Goal: Use online tool/utility: Utilize a website feature to perform a specific function

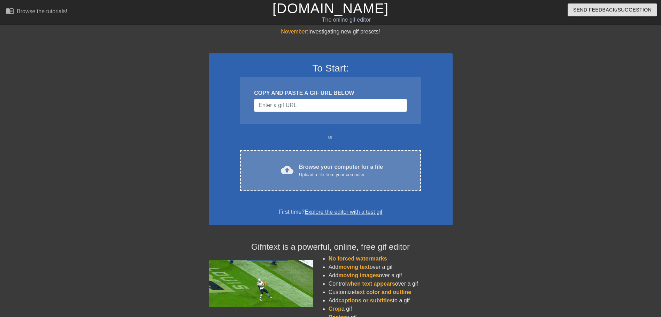
click at [388, 171] on div "cloud_upload Browse your computer for a file Upload a file from your computer" at bounding box center [330, 171] width 151 height 16
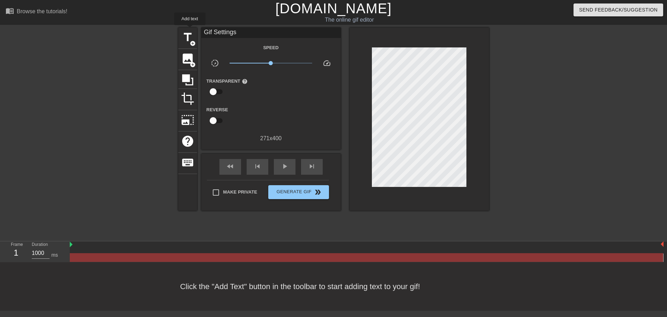
drag, startPoint x: 190, startPoint y: 30, endPoint x: 200, endPoint y: 32, distance: 10.3
click at [190, 30] on div "title add_circle" at bounding box center [187, 38] width 19 height 21
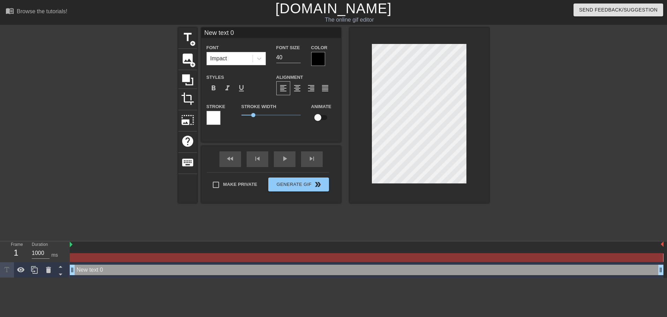
click at [221, 27] on div "menu_book Browse the tutorials! Gifntext.com The online gif editor Send Feedbac…" at bounding box center [333, 139] width 667 height 278
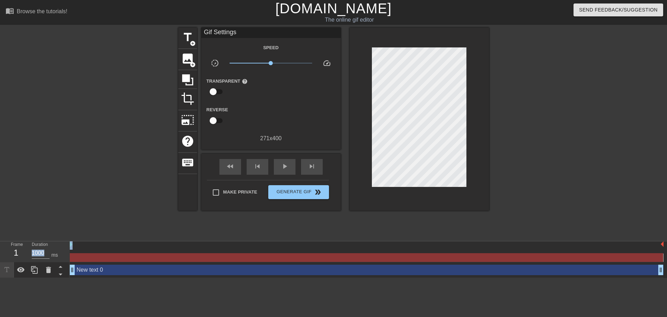
click at [221, 27] on div "menu_book Browse the tutorials! Gifntext.com The online gif editor Send Feedbac…" at bounding box center [333, 139] width 667 height 278
drag, startPoint x: 221, startPoint y: 27, endPoint x: 212, endPoint y: 37, distance: 13.8
click at [221, 32] on div "Gif Settings" at bounding box center [270, 33] width 139 height 10
click at [184, 43] on span "title" at bounding box center [187, 37] width 13 height 13
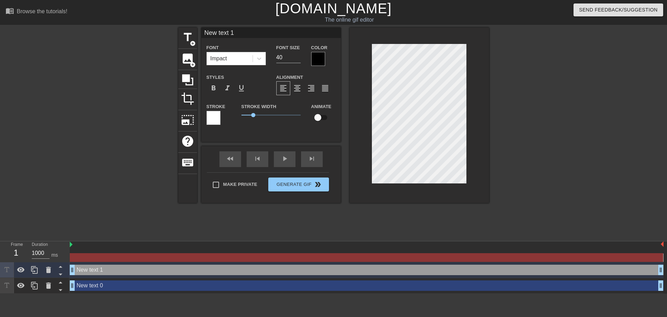
click at [224, 33] on input "New text 1" at bounding box center [270, 33] width 139 height 10
click at [224, 33] on input "XT" at bounding box center [270, 33] width 139 height 10
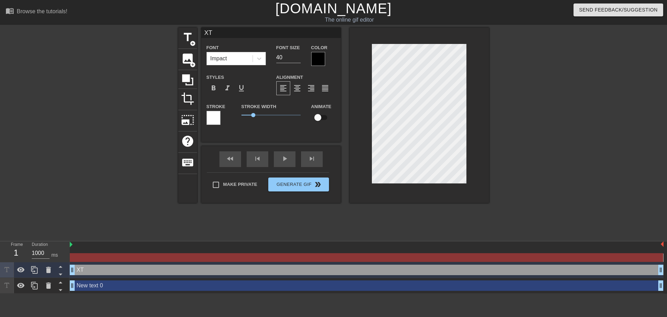
type input "New text 0"
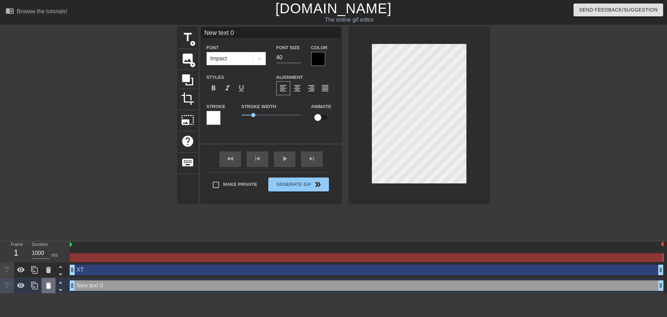
click at [45, 284] on icon at bounding box center [48, 285] width 8 height 8
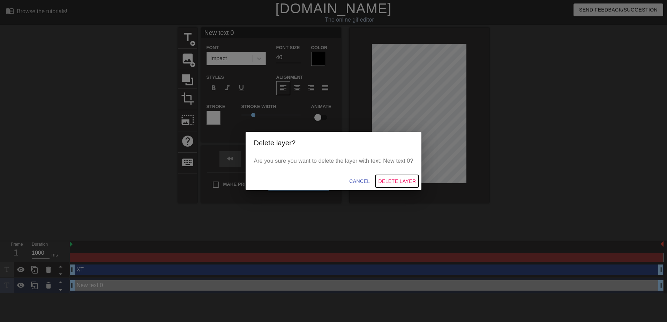
click at [387, 179] on span "Delete Layer" at bounding box center [397, 181] width 38 height 9
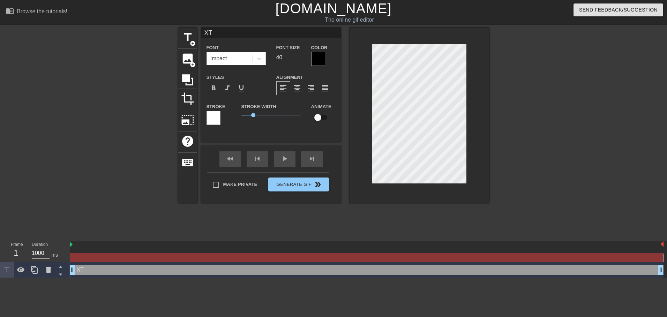
click at [262, 33] on input "XT" at bounding box center [270, 33] width 139 height 10
type input "XTAZ"
click at [481, 144] on div at bounding box center [418, 115] width 139 height 175
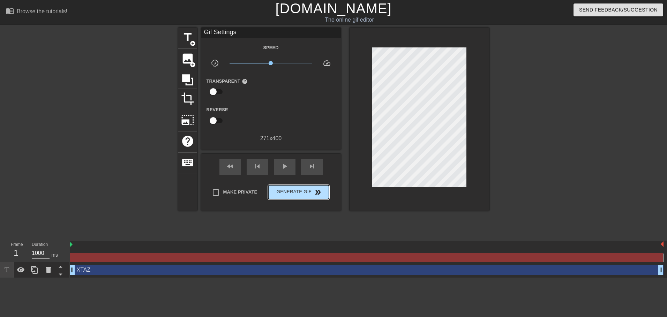
click at [311, 181] on div "Make Private Generate Gif double_arrow" at bounding box center [268, 194] width 122 height 28
click at [320, 195] on span "Generate Gif double_arrow" at bounding box center [298, 192] width 55 height 8
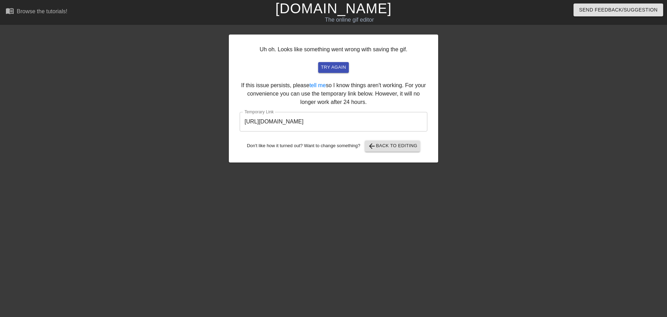
click at [334, 130] on input "https://www.gifntext.com/temp_generations/mGAW2wMl.gif" at bounding box center [334, 122] width 188 height 20
click at [295, 120] on input "https://www.gifntext.com/temp_generations/mGAW2wMl.gif" at bounding box center [334, 122] width 188 height 20
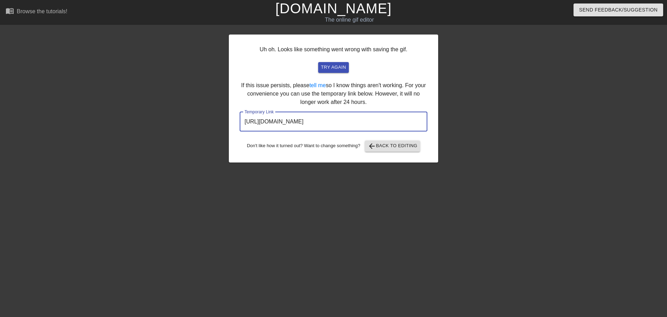
click at [295, 120] on input "https://www.gifntext.com/temp_generations/mGAW2wMl.gif" at bounding box center [334, 122] width 188 height 20
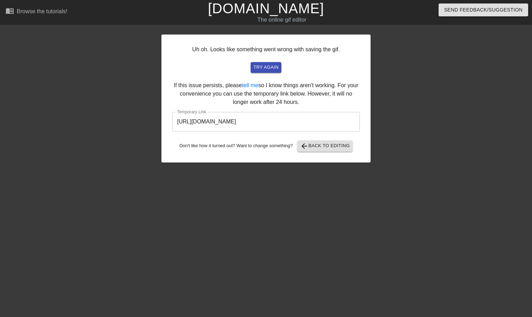
click at [343, 168] on div "Uh oh. Looks like something went wrong with saving the gif. try again If this i…" at bounding box center [265, 132] width 209 height 209
click at [350, 149] on button "arrow_back Back to Editing" at bounding box center [324, 146] width 55 height 11
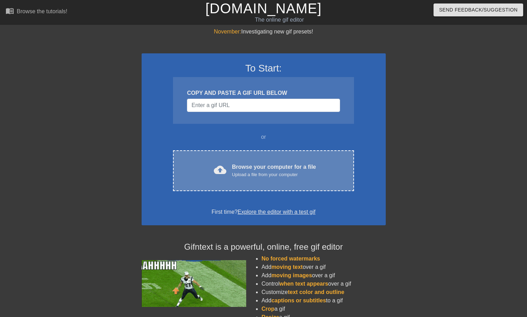
drag, startPoint x: 0, startPoint y: 0, endPoint x: 295, endPoint y: 156, distance: 334.0
click at [295, 156] on div "cloud_upload Browse your computer for a file Upload a file from your computer C…" at bounding box center [263, 170] width 181 height 41
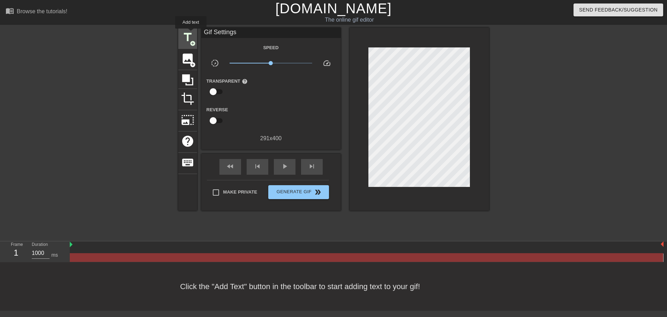
click at [191, 33] on span "title" at bounding box center [187, 37] width 13 height 13
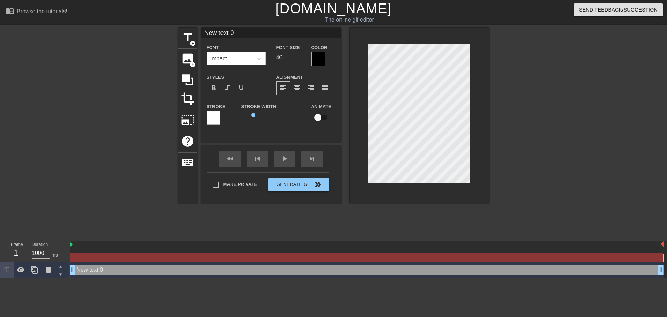
click at [244, 32] on input "New text 0" at bounding box center [270, 33] width 139 height 10
type input "XTAZ"
click at [481, 100] on div at bounding box center [418, 115] width 139 height 175
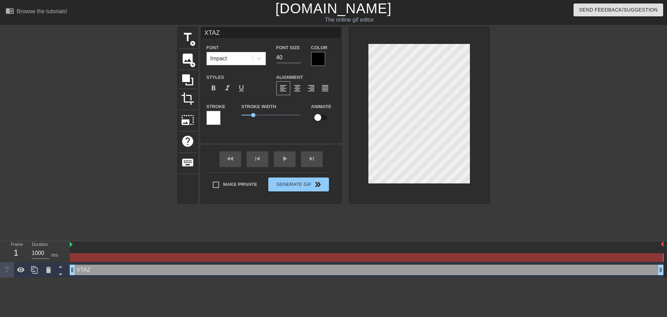
click at [331, 179] on div "fast_rewind skip_previous play_arrow skip_next Make Private Generate Gif double…" at bounding box center [270, 174] width 139 height 57
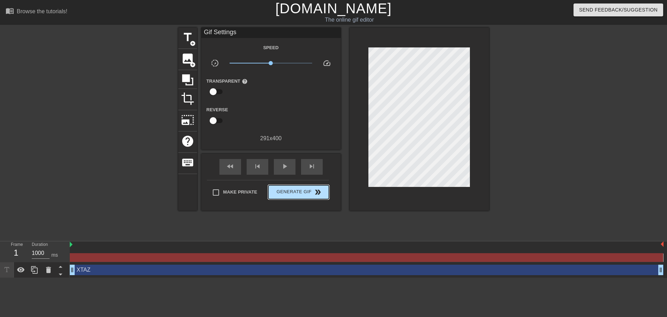
click at [302, 185] on button "Generate Gif double_arrow" at bounding box center [298, 192] width 60 height 14
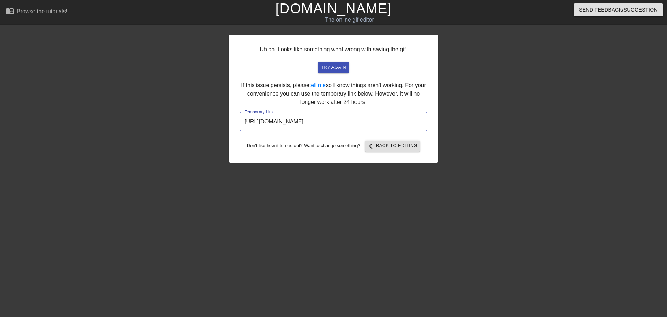
click at [326, 120] on input "https://www.gifntext.com/temp_generations/X4acDJxG.gif" at bounding box center [334, 122] width 188 height 20
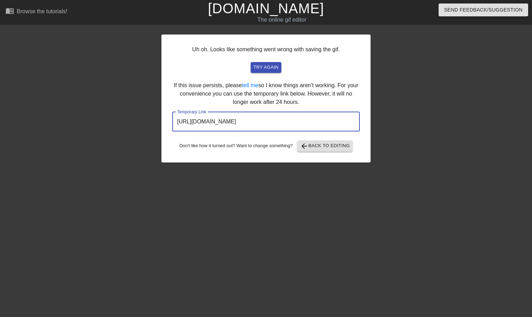
click at [332, 152] on div "Uh oh. Looks like something went wrong with saving the gif. try again If this i…" at bounding box center [265, 99] width 209 height 128
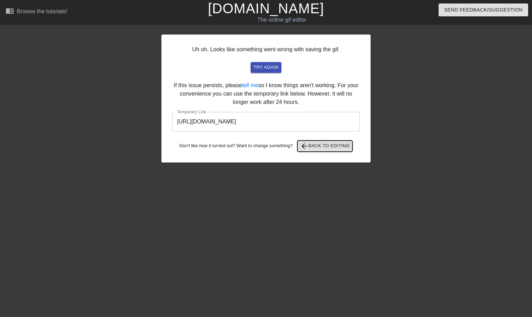
click at [323, 148] on span "arrow_back Back to Editing" at bounding box center [325, 146] width 50 height 8
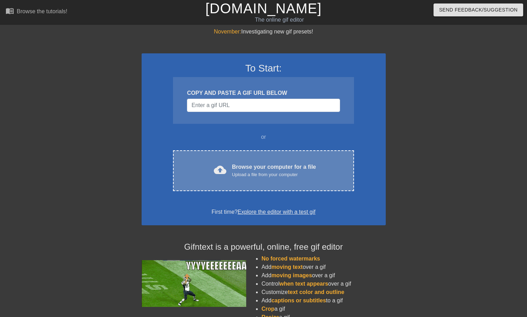
click at [277, 161] on div "cloud_upload Browse your computer for a file Upload a file from your computer C…" at bounding box center [263, 170] width 181 height 41
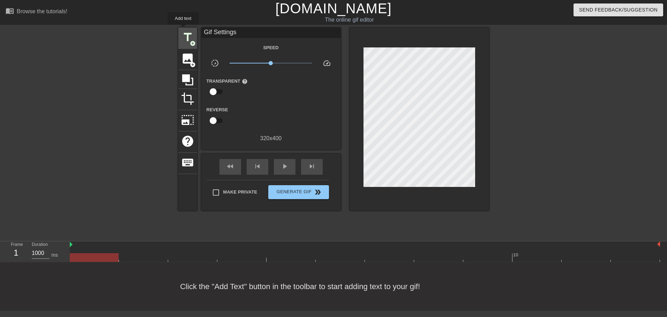
click at [183, 30] on div "title add_circle" at bounding box center [187, 38] width 19 height 21
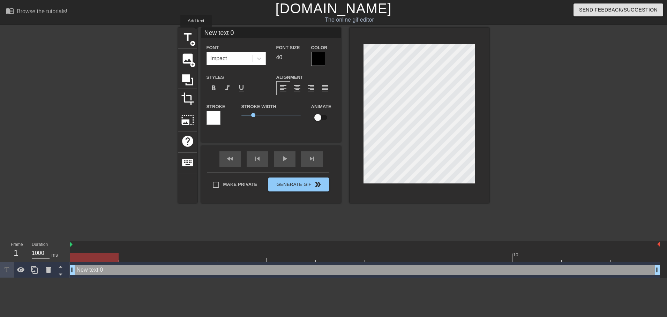
click at [227, 32] on input "New text 0" at bounding box center [270, 33] width 139 height 10
type input "XTAZ"
click at [476, 118] on div at bounding box center [418, 115] width 139 height 175
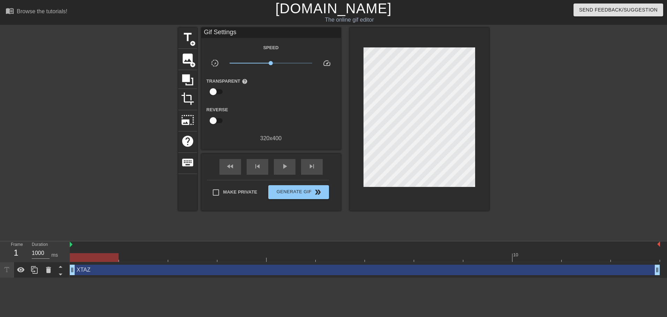
click at [283, 64] on span "x1.00" at bounding box center [270, 63] width 83 height 8
click at [282, 159] on div "play_arrow" at bounding box center [285, 167] width 22 height 16
type input "100"
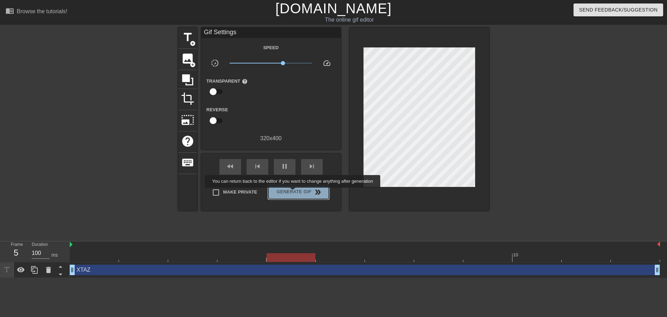
click at [293, 192] on span "Generate Gif double_arrow" at bounding box center [298, 192] width 55 height 8
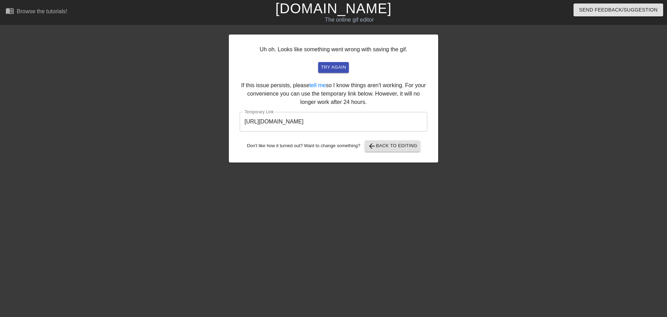
click at [325, 127] on input "https://www.gifntext.com/temp_generations/8kr5CHse.gif" at bounding box center [334, 122] width 188 height 20
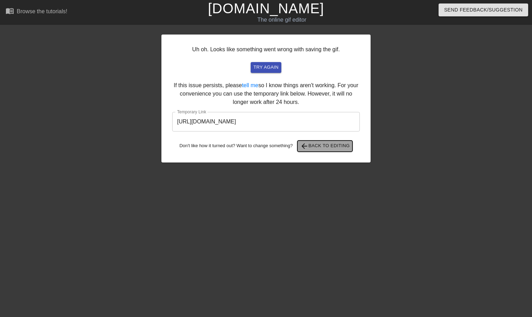
click at [339, 142] on span "arrow_back Back to Editing" at bounding box center [325, 146] width 50 height 8
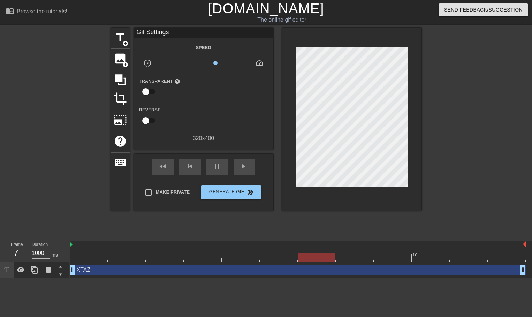
type input "100"
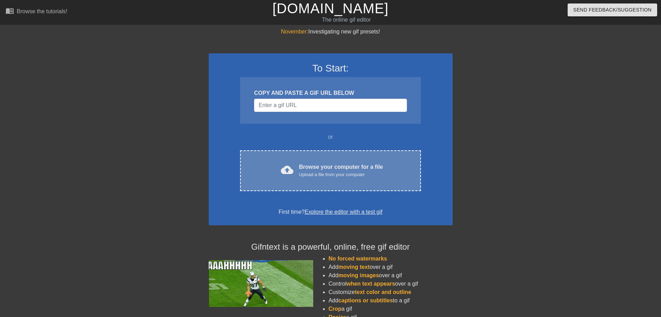
click at [374, 162] on div "cloud_upload Browse your computer for a file Upload a file from your computer C…" at bounding box center [330, 170] width 181 height 41
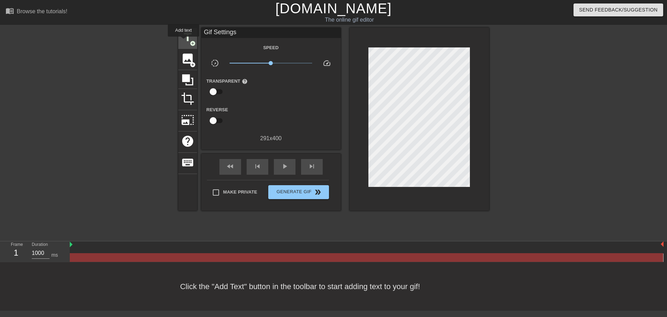
click at [189, 37] on span "title" at bounding box center [187, 37] width 13 height 13
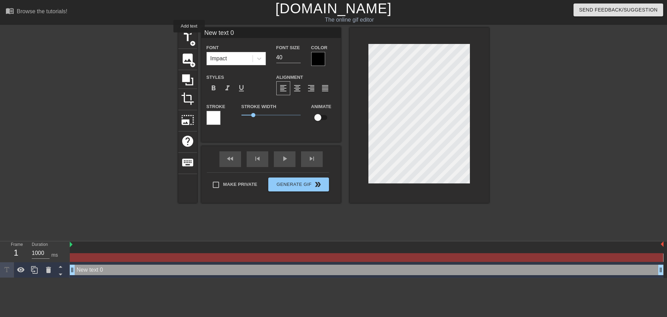
click at [236, 31] on input "New text 0" at bounding box center [270, 33] width 139 height 10
type input "XTAZ"
click at [323, 183] on div "Make Private Generate Gif double_arrow" at bounding box center [268, 186] width 122 height 28
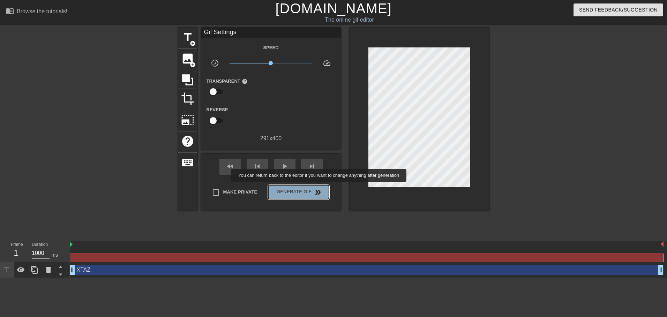
click at [319, 187] on button "Generate Gif double_arrow" at bounding box center [298, 192] width 60 height 14
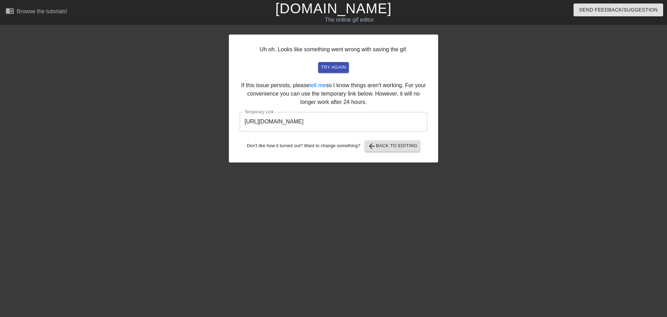
click at [288, 104] on div "Uh oh. Looks like something went wrong with saving the gif. try again If this i…" at bounding box center [333, 99] width 209 height 128
click at [284, 120] on input "https://www.gifntext.com/temp_generations/fbAeNPTL.gif" at bounding box center [334, 122] width 188 height 20
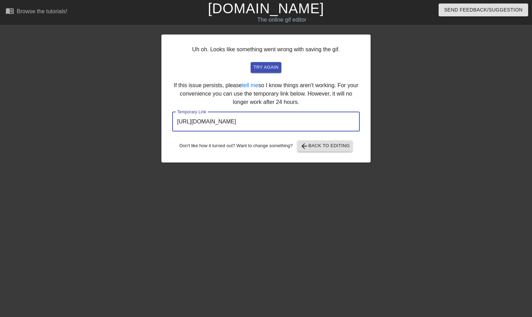
click at [356, 154] on div "Uh oh. Looks like something went wrong with saving the gif. try again If this i…" at bounding box center [265, 99] width 209 height 128
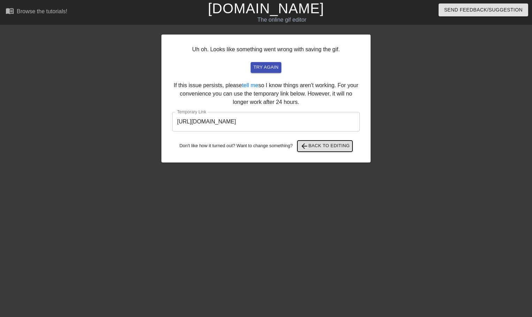
click at [324, 145] on span "arrow_back Back to Editing" at bounding box center [325, 146] width 50 height 8
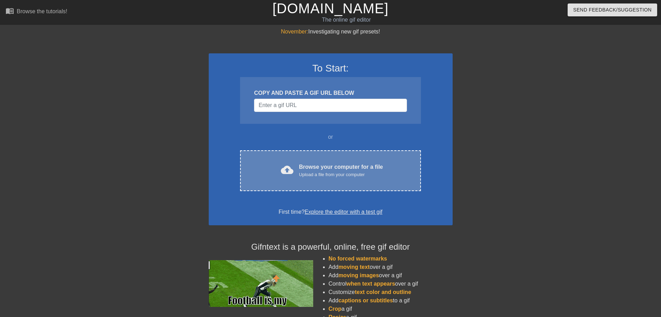
click at [324, 158] on div "cloud_upload Browse your computer for a file Upload a file from your computer C…" at bounding box center [330, 170] width 181 height 41
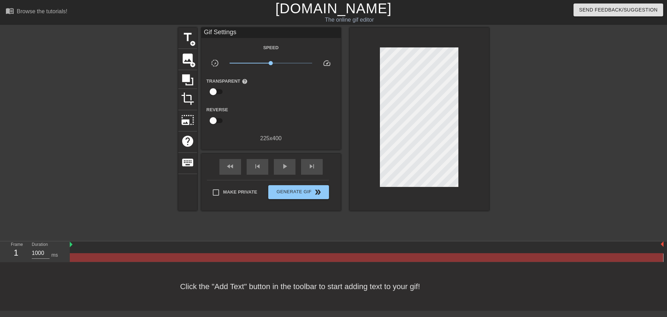
click at [198, 36] on div "title add_circle image add_circle crop photo_size_select_large help keyboard Gi…" at bounding box center [333, 119] width 311 height 183
click at [189, 32] on span "title" at bounding box center [187, 37] width 13 height 13
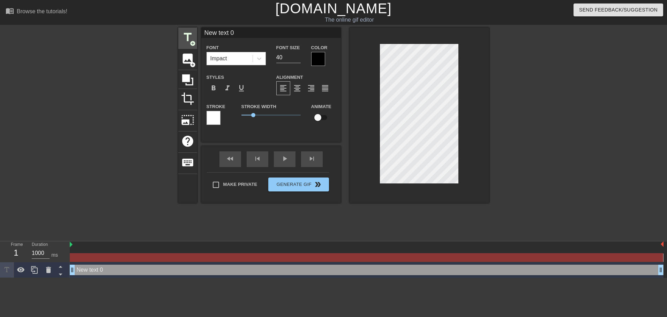
click at [258, 30] on input "New text 0" at bounding box center [270, 33] width 139 height 10
type input "XTAZ"
click at [324, 185] on button "Generate Gif double_arrow" at bounding box center [298, 184] width 60 height 14
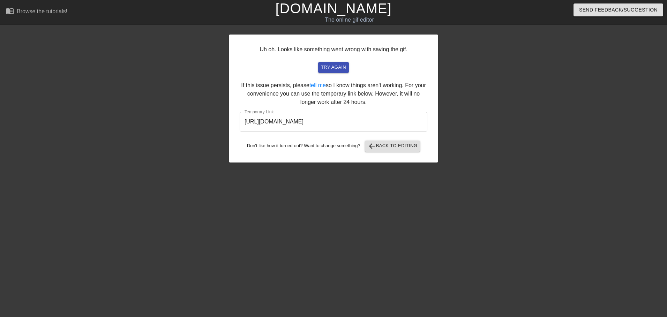
click at [338, 113] on input "[URL][DOMAIN_NAME]" at bounding box center [334, 122] width 188 height 20
drag, startPoint x: 338, startPoint y: 113, endPoint x: 336, endPoint y: 120, distance: 6.4
click at [336, 120] on input "[URL][DOMAIN_NAME]" at bounding box center [334, 122] width 188 height 20
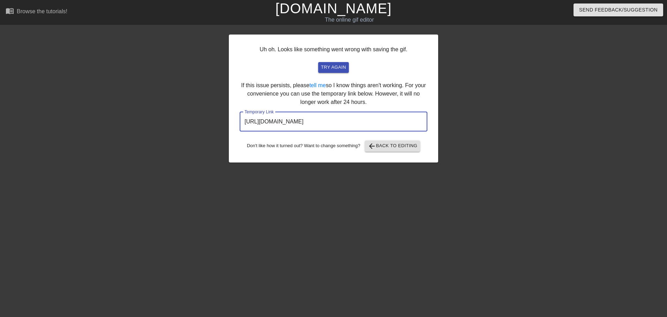
click at [336, 120] on input "[URL][DOMAIN_NAME]" at bounding box center [334, 122] width 188 height 20
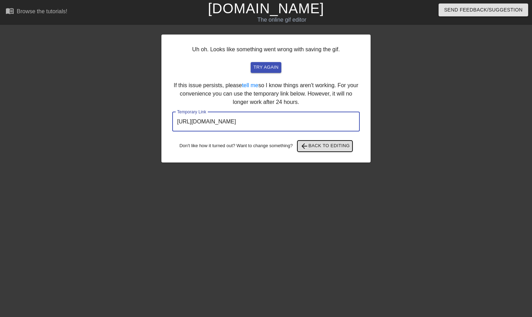
click at [316, 146] on span "arrow_back Back to Editing" at bounding box center [325, 146] width 50 height 8
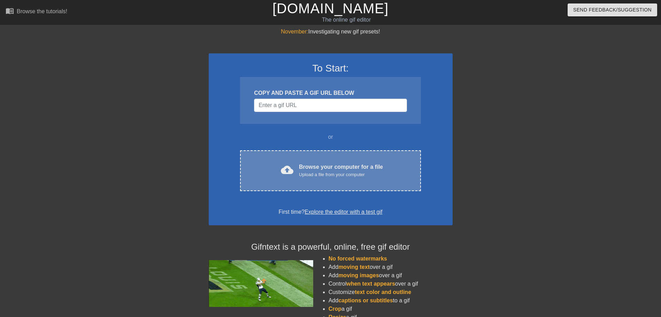
click at [334, 178] on div "cloud_upload Browse your computer for a file Upload a file from your computer" at bounding box center [330, 171] width 151 height 16
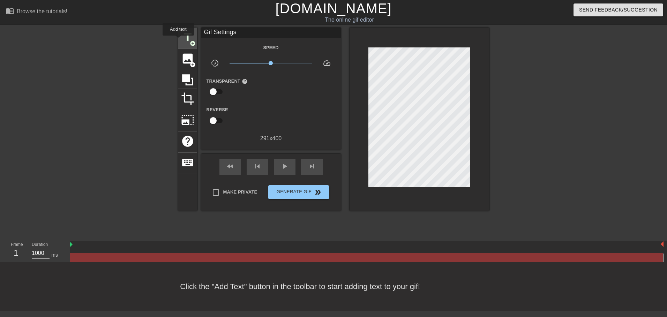
click at [180, 38] on div "title add_circle" at bounding box center [187, 38] width 19 height 21
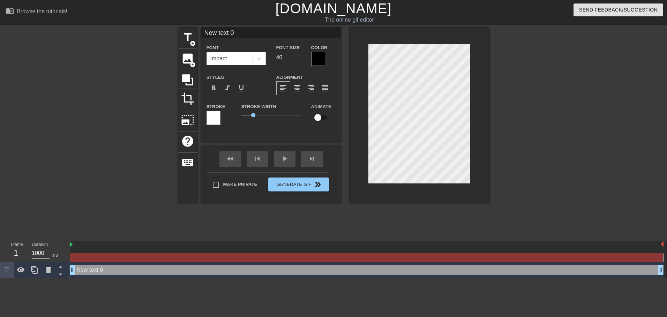
click at [234, 36] on input "New text 0" at bounding box center [270, 33] width 139 height 10
type input "XTAZ"
click at [499, 85] on div at bounding box center [549, 132] width 105 height 209
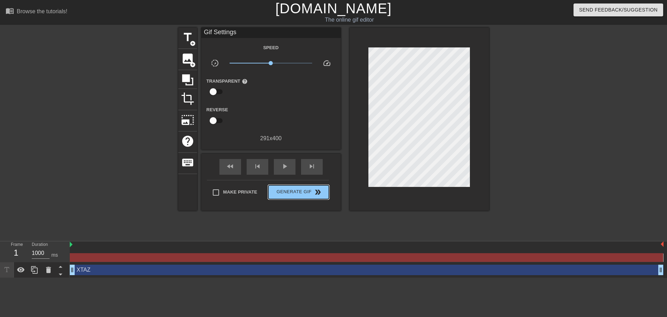
click at [314, 184] on div "Make Private Generate Gif double_arrow" at bounding box center [268, 194] width 122 height 28
click at [308, 189] on span "Generate Gif double_arrow" at bounding box center [298, 192] width 55 height 8
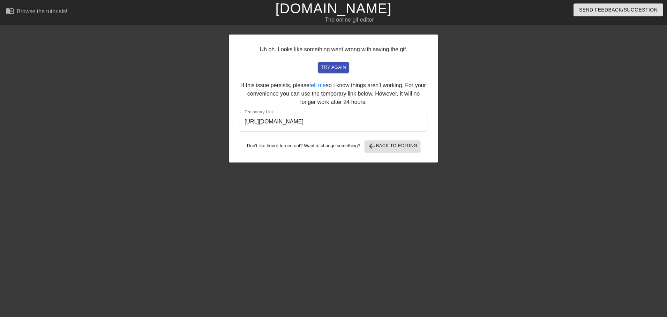
click at [331, 124] on input "https://www.gifntext.com/temp_generations/oMeeGlQy.gif" at bounding box center [334, 122] width 188 height 20
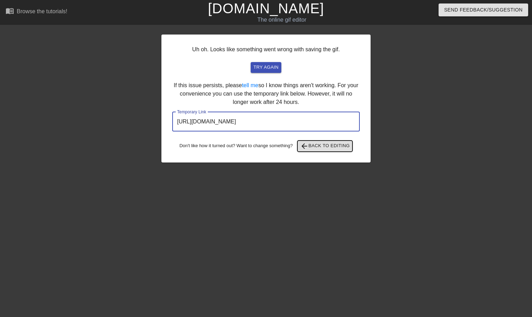
click at [329, 151] on button "arrow_back Back to Editing" at bounding box center [324, 146] width 55 height 11
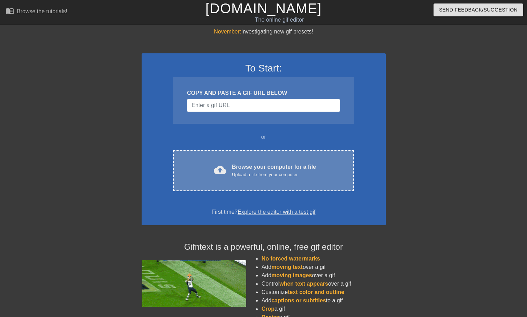
click at [235, 181] on div "cloud_upload Browse your computer for a file Upload a file from your computer C…" at bounding box center [263, 170] width 181 height 41
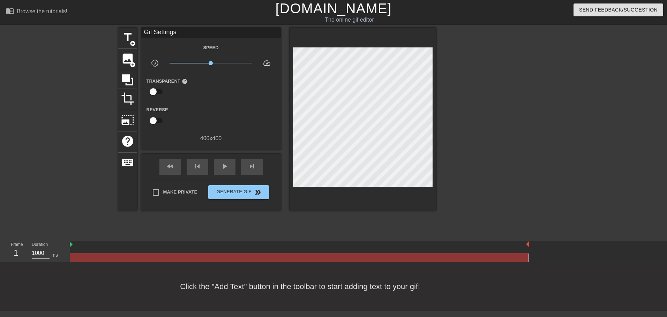
click at [196, 97] on div "Transparent help" at bounding box center [170, 88] width 58 height 22
click at [114, 34] on div "title add_circle image add_circle crop photo_size_select_large help keyboard Gi…" at bounding box center [333, 132] width 667 height 209
click at [141, 39] on div "Gif Settings Speed slow_motion_video x1.00 speed Transparent help Reverse 400 x…" at bounding box center [210, 85] width 139 height 115
click at [130, 40] on span "add_circle" at bounding box center [133, 43] width 6 height 6
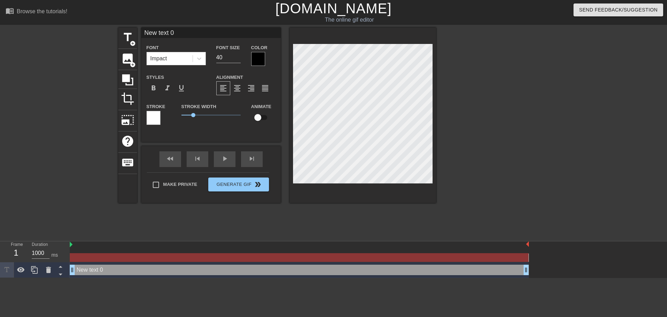
click at [176, 36] on input "New text 0" at bounding box center [210, 33] width 139 height 10
type input "XTAZ"
click at [257, 183] on div "Make Private Generate Gif double_arrow" at bounding box center [208, 186] width 122 height 28
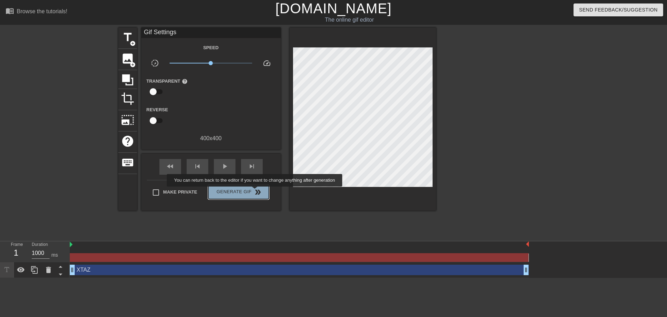
click at [255, 191] on span "double_arrow" at bounding box center [258, 192] width 8 height 8
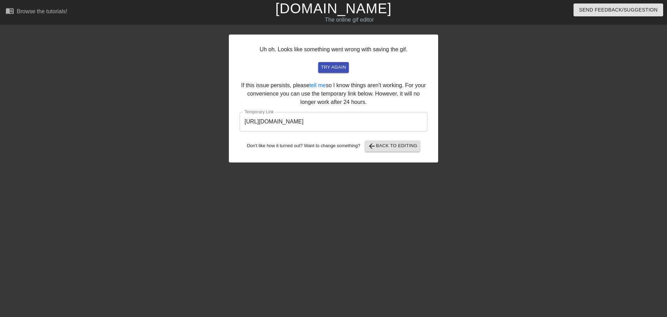
click at [316, 113] on input "https://www.gifntext.com/temp_generations/ZMM5aNwg.gif" at bounding box center [334, 122] width 188 height 20
click at [295, 142] on div "Don't like how it turned out? Want to change something? arrow_back Back to Edit…" at bounding box center [334, 146] width 188 height 11
click at [303, 120] on input "https://www.gifntext.com/temp_generations/ZMM5aNwg.gif" at bounding box center [334, 122] width 188 height 20
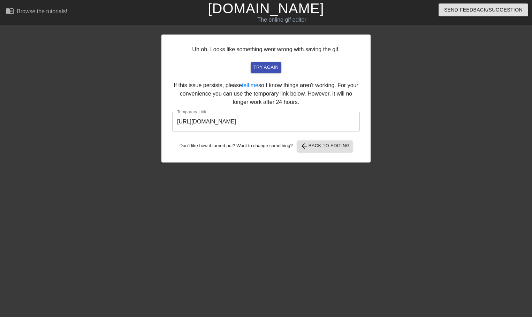
click at [315, 157] on div "Uh oh. Looks like something went wrong with saving the gif. try again If this i…" at bounding box center [265, 99] width 209 height 128
click at [316, 148] on span "arrow_back Back to Editing" at bounding box center [325, 146] width 50 height 8
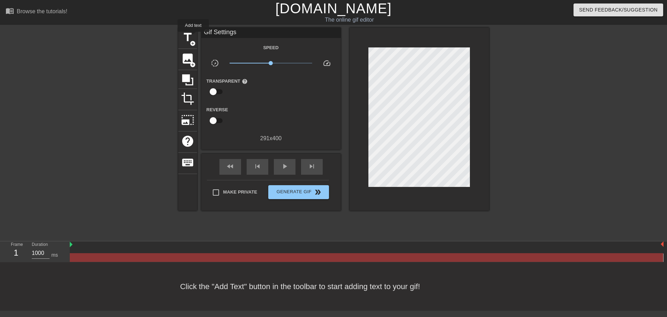
drag, startPoint x: 194, startPoint y: 37, endPoint x: 198, endPoint y: 37, distance: 4.2
click at [194, 37] on div "title add_circle" at bounding box center [187, 38] width 19 height 21
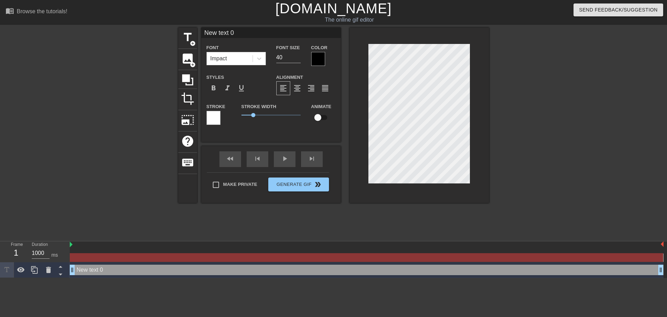
click at [233, 32] on input "New text 0" at bounding box center [270, 33] width 139 height 10
type input "XTAZ"
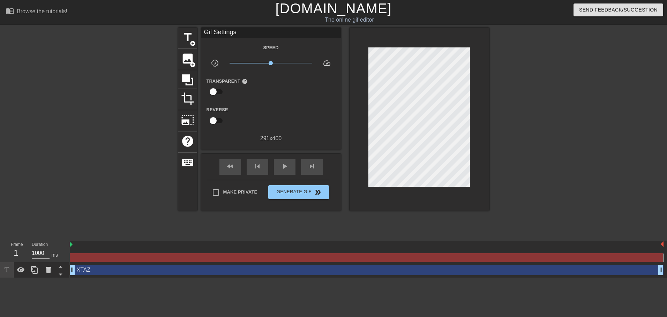
drag, startPoint x: 341, startPoint y: 180, endPoint x: 319, endPoint y: 182, distance: 22.5
click at [339, 180] on div "title add_circle image add_circle crop photo_size_select_large help keyboard Gi…" at bounding box center [333, 119] width 311 height 183
click at [319, 183] on div "Make Private Generate Gif double_arrow" at bounding box center [268, 194] width 122 height 28
click at [317, 189] on span "double_arrow" at bounding box center [317, 192] width 8 height 8
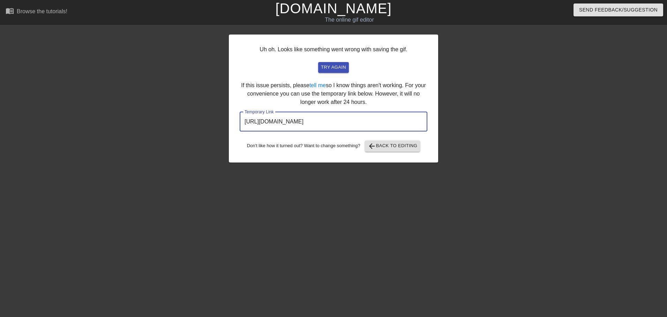
click at [328, 128] on input "[URL][DOMAIN_NAME]" at bounding box center [334, 122] width 188 height 20
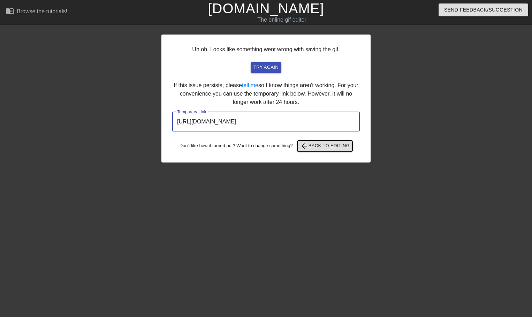
click at [347, 150] on button "arrow_back Back to Editing" at bounding box center [324, 146] width 55 height 11
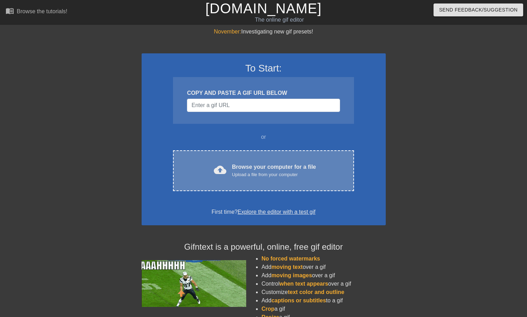
click at [283, 186] on div "cloud_upload Browse your computer for a file Upload a file from your computer C…" at bounding box center [263, 170] width 181 height 41
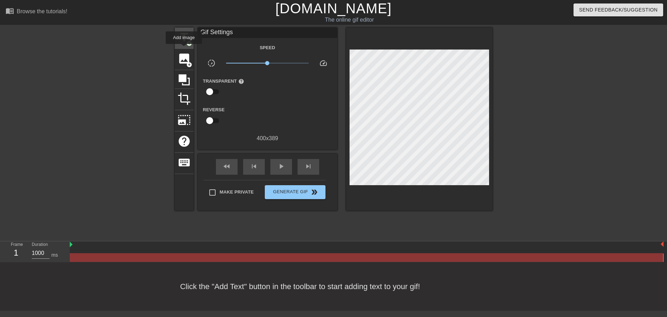
click at [183, 38] on span "title" at bounding box center [183, 37] width 13 height 13
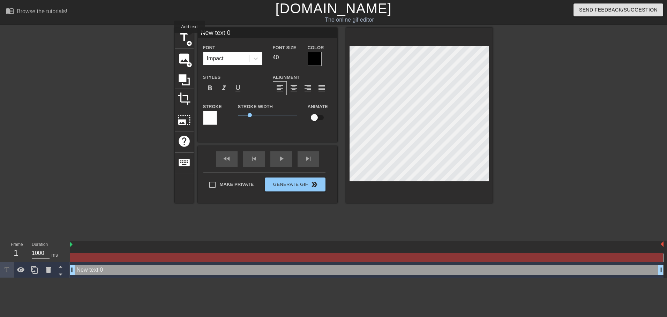
click at [222, 35] on input "New text 0" at bounding box center [267, 33] width 139 height 10
type input "XTAZ"
click at [458, 182] on div at bounding box center [419, 115] width 146 height 175
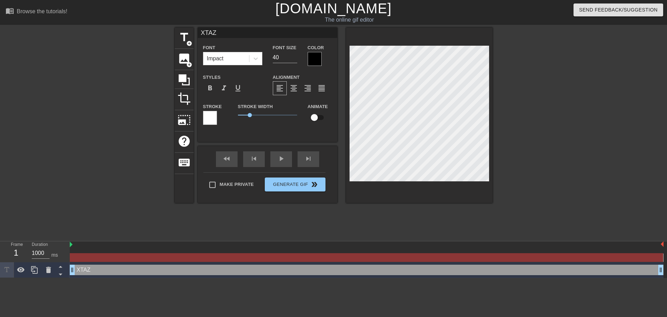
drag, startPoint x: 328, startPoint y: 176, endPoint x: 321, endPoint y: 180, distance: 8.0
click at [327, 176] on div "fast_rewind skip_previous play_arrow skip_next Make Private Generate Gif double…" at bounding box center [267, 174] width 139 height 57
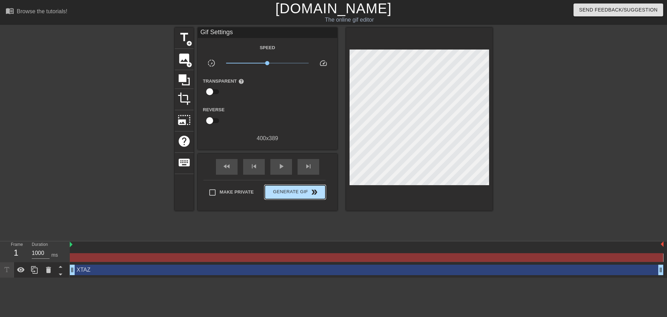
click at [312, 185] on button "Generate Gif double_arrow" at bounding box center [295, 192] width 60 height 14
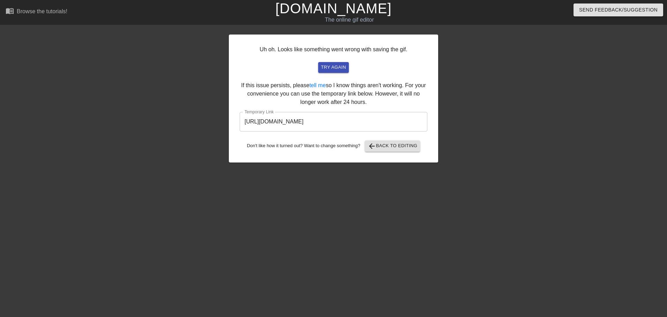
click at [295, 113] on input "[URL][DOMAIN_NAME]" at bounding box center [334, 122] width 188 height 20
click at [294, 117] on input "[URL][DOMAIN_NAME]" at bounding box center [334, 122] width 188 height 20
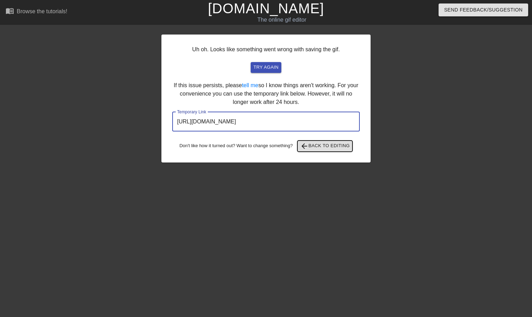
click at [347, 153] on div "Uh oh. Looks like something went wrong with saving the gif. try again If this i…" at bounding box center [265, 99] width 209 height 128
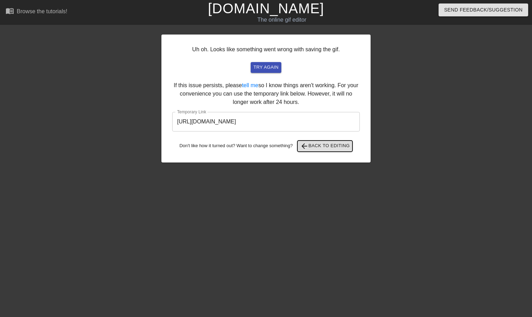
click at [341, 148] on span "arrow_back Back to Editing" at bounding box center [325, 146] width 50 height 8
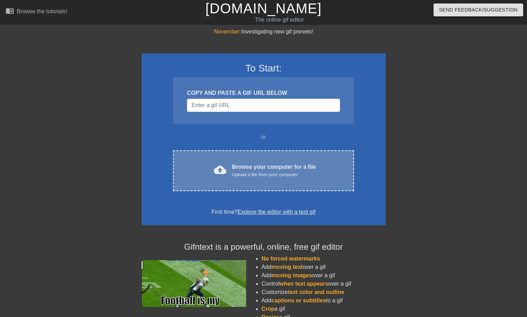
click at [264, 176] on div "Upload a file from your computer" at bounding box center [274, 174] width 84 height 7
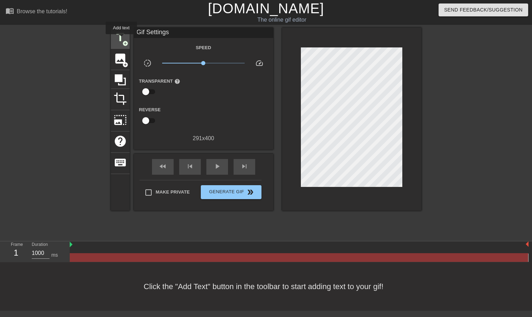
click at [121, 39] on span "title" at bounding box center [120, 37] width 13 height 13
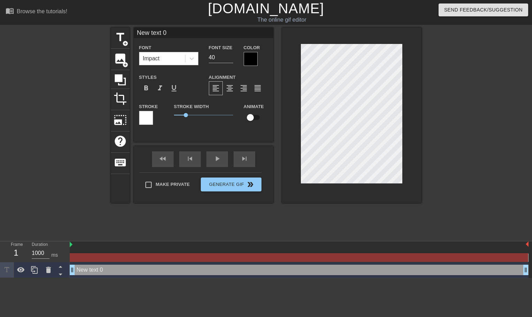
click at [169, 28] on input "New text 0" at bounding box center [203, 33] width 139 height 10
type input "XTAZ"
click at [265, 181] on div "fast_rewind skip_previous play_arrow skip_next Make Private Generate Gif double…" at bounding box center [203, 174] width 139 height 57
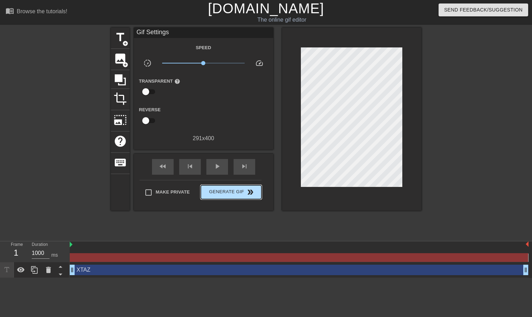
click at [256, 186] on button "Generate Gif double_arrow" at bounding box center [231, 192] width 60 height 14
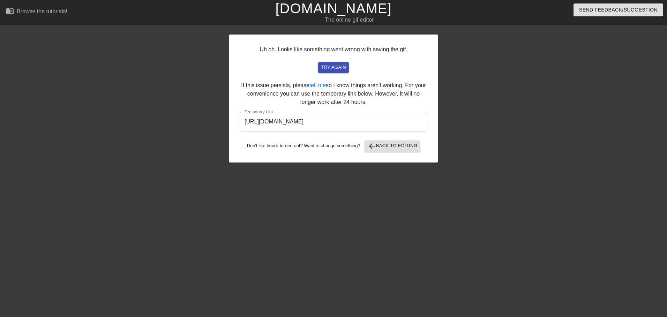
click at [286, 124] on input "[URL][DOMAIN_NAME]" at bounding box center [334, 122] width 188 height 20
drag, startPoint x: 389, startPoint y: 112, endPoint x: 286, endPoint y: 124, distance: 104.0
click at [286, 124] on input "[URL][DOMAIN_NAME]" at bounding box center [334, 122] width 188 height 20
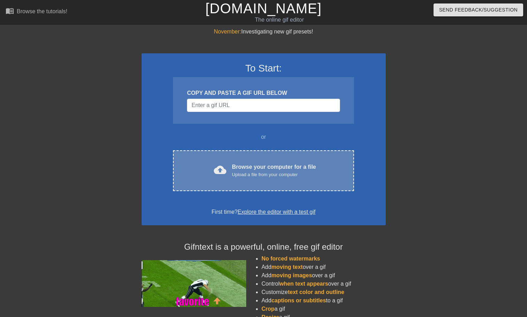
click at [295, 164] on div "Browse your computer for a file Upload a file from your computer" at bounding box center [274, 170] width 84 height 15
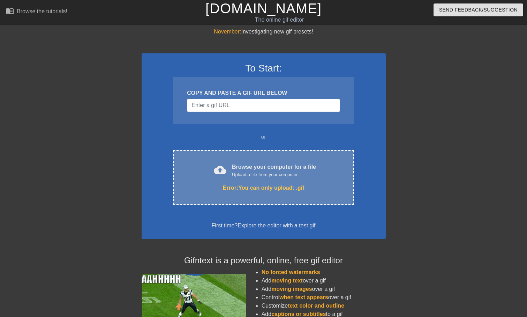
click at [309, 184] on div "Error: You can only upload: .gif" at bounding box center [263, 188] width 151 height 8
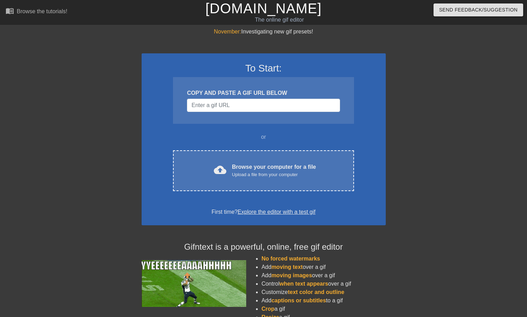
drag, startPoint x: 0, startPoint y: 0, endPoint x: 301, endPoint y: 191, distance: 356.8
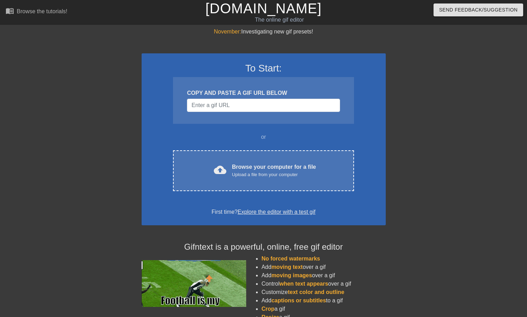
click at [301, 199] on div "To Start: COPY AND PASTE A GIF URL BELOW or cloud_upload Browse your computer f…" at bounding box center [264, 139] width 244 height 172
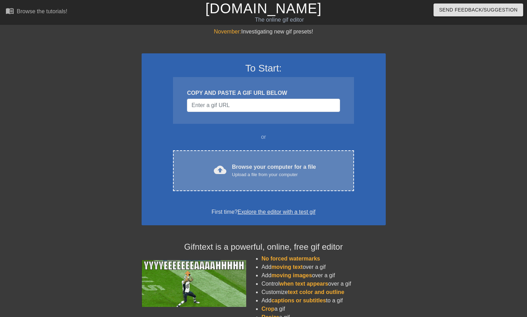
click at [302, 187] on div "cloud_upload Browse your computer for a file Upload a file from your computer C…" at bounding box center [263, 170] width 181 height 41
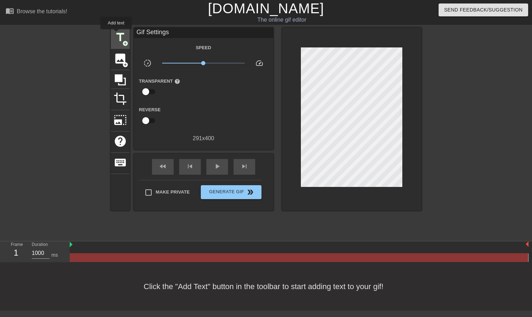
click at [112, 35] on div "title add_circle" at bounding box center [120, 38] width 19 height 21
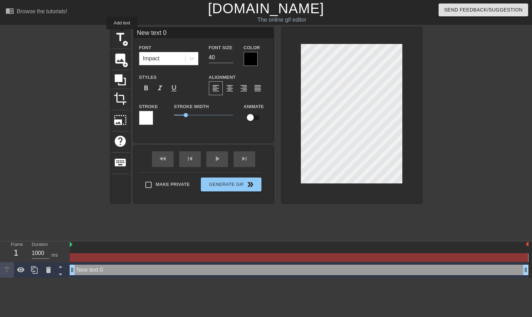
click at [175, 30] on input "New text 0" at bounding box center [203, 33] width 139 height 10
click at [175, 30] on input "X" at bounding box center [203, 33] width 139 height 10
type input "XTAZ"
drag, startPoint x: 423, startPoint y: 98, endPoint x: 420, endPoint y: 102, distance: 5.0
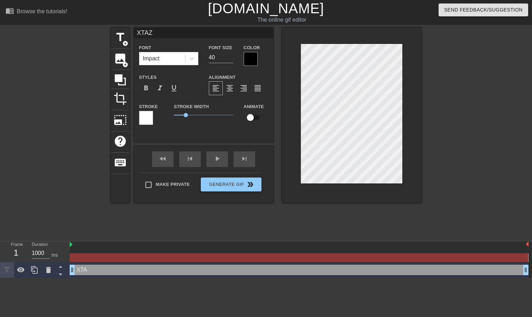
click at [423, 99] on div "title add_circle image add_circle crop photo_size_select_large help keyboard XT…" at bounding box center [266, 132] width 532 height 209
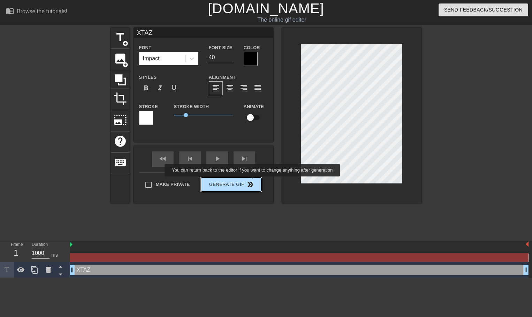
click at [251, 181] on div "Make Private Generate Gif double_arrow" at bounding box center [200, 186] width 122 height 28
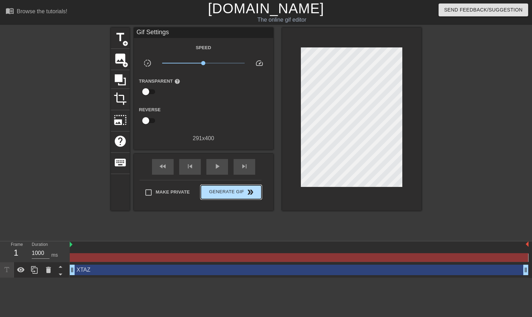
click at [253, 192] on span "Generate Gif double_arrow" at bounding box center [231, 192] width 55 height 8
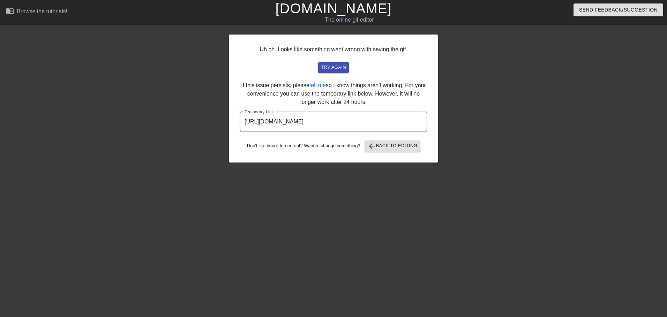
click at [384, 121] on input "[URL][DOMAIN_NAME]" at bounding box center [334, 122] width 188 height 20
